Goal: Transaction & Acquisition: Purchase product/service

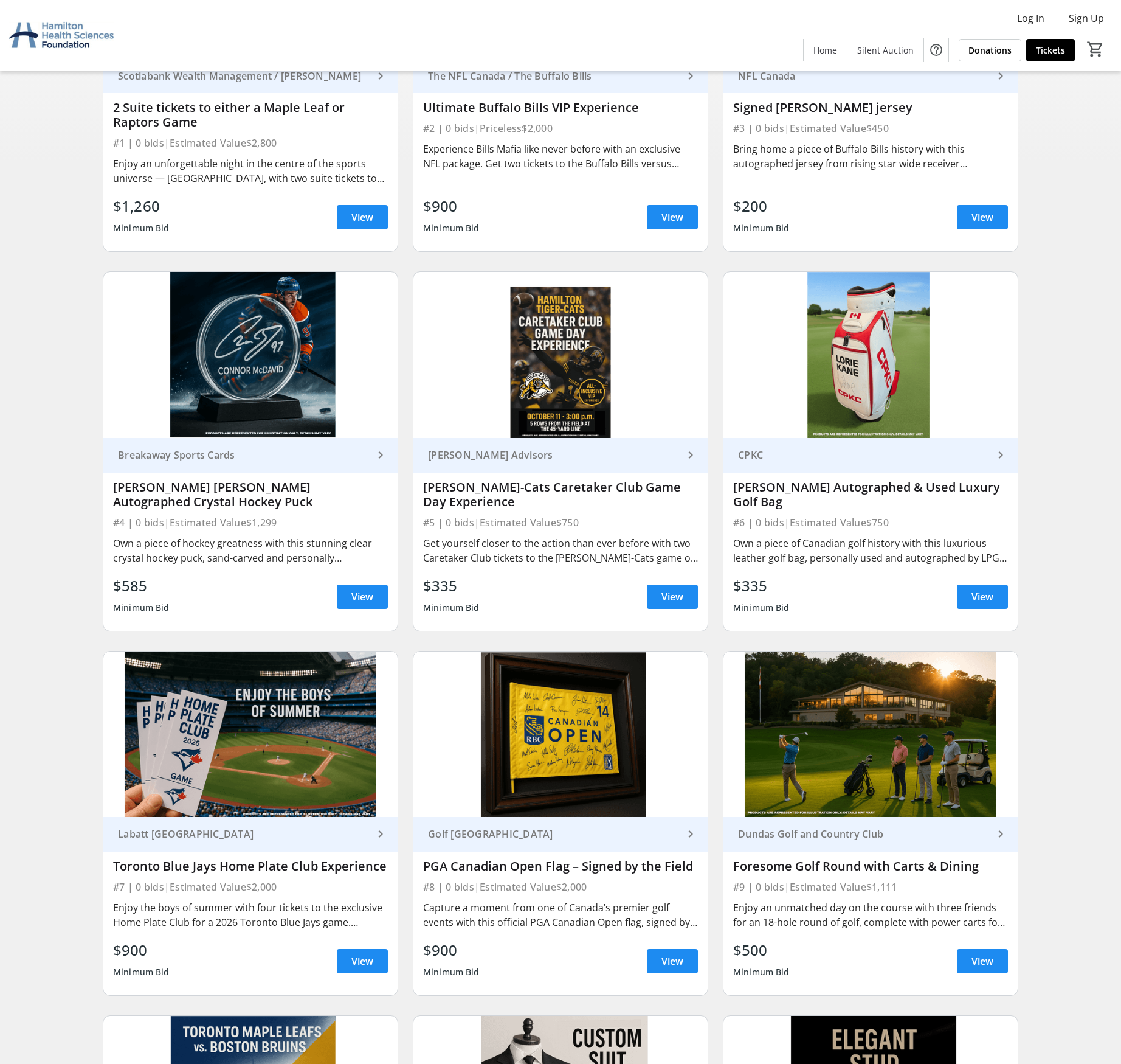
scroll to position [322, 0]
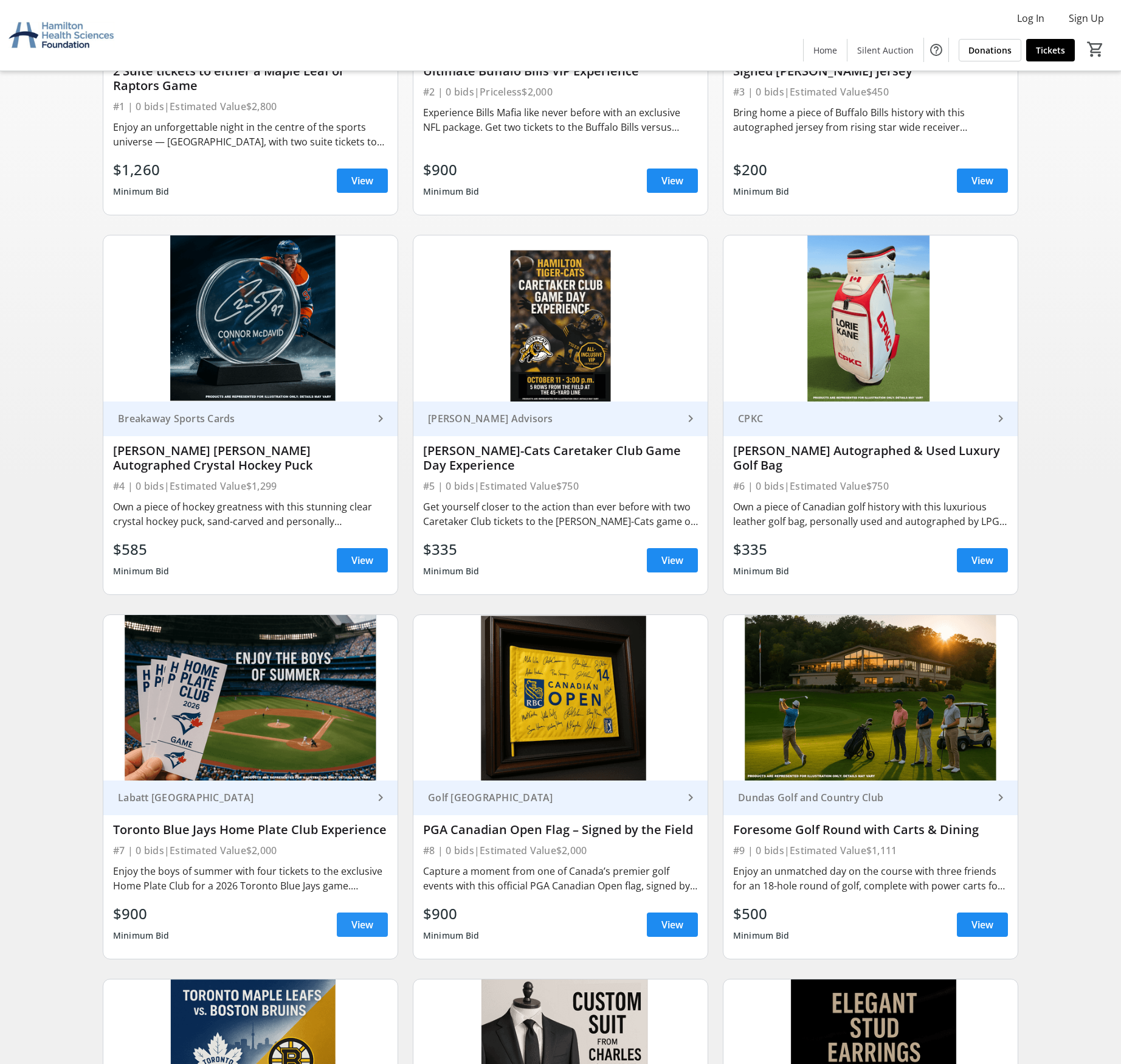
click at [349, 919] on span at bounding box center [362, 924] width 51 height 30
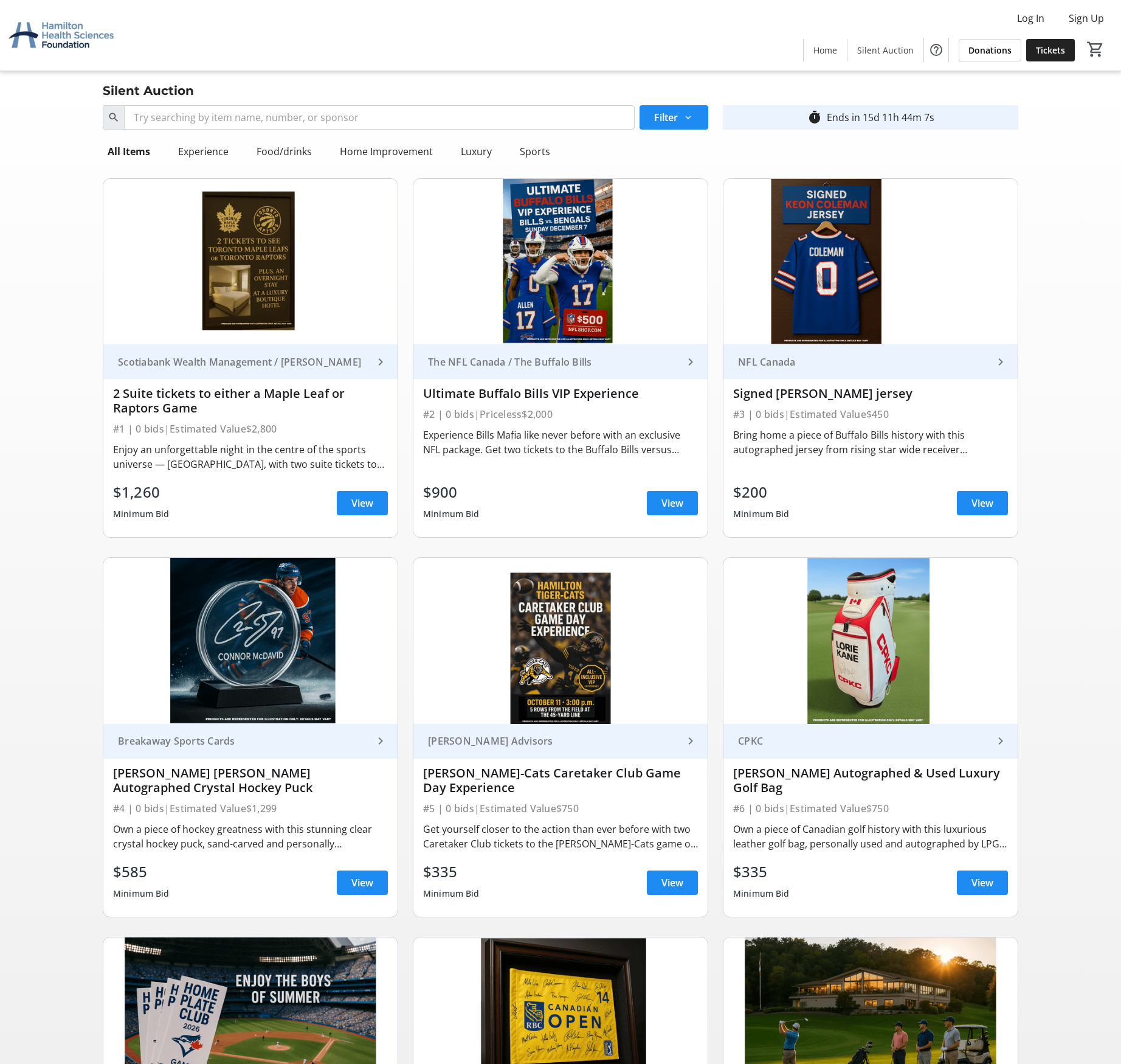
click at [1055, 47] on span "Tickets" at bounding box center [1050, 50] width 30 height 12
click at [517, 387] on div "Ultimate Buffalo Bills VIP Experience" at bounding box center [560, 393] width 275 height 14
click at [547, 365] on div "The NFL Canada / The Buffalo Bills" at bounding box center [553, 361] width 260 height 12
click at [667, 497] on span "View" at bounding box center [672, 502] width 22 height 14
